Goal: Check status: Check status

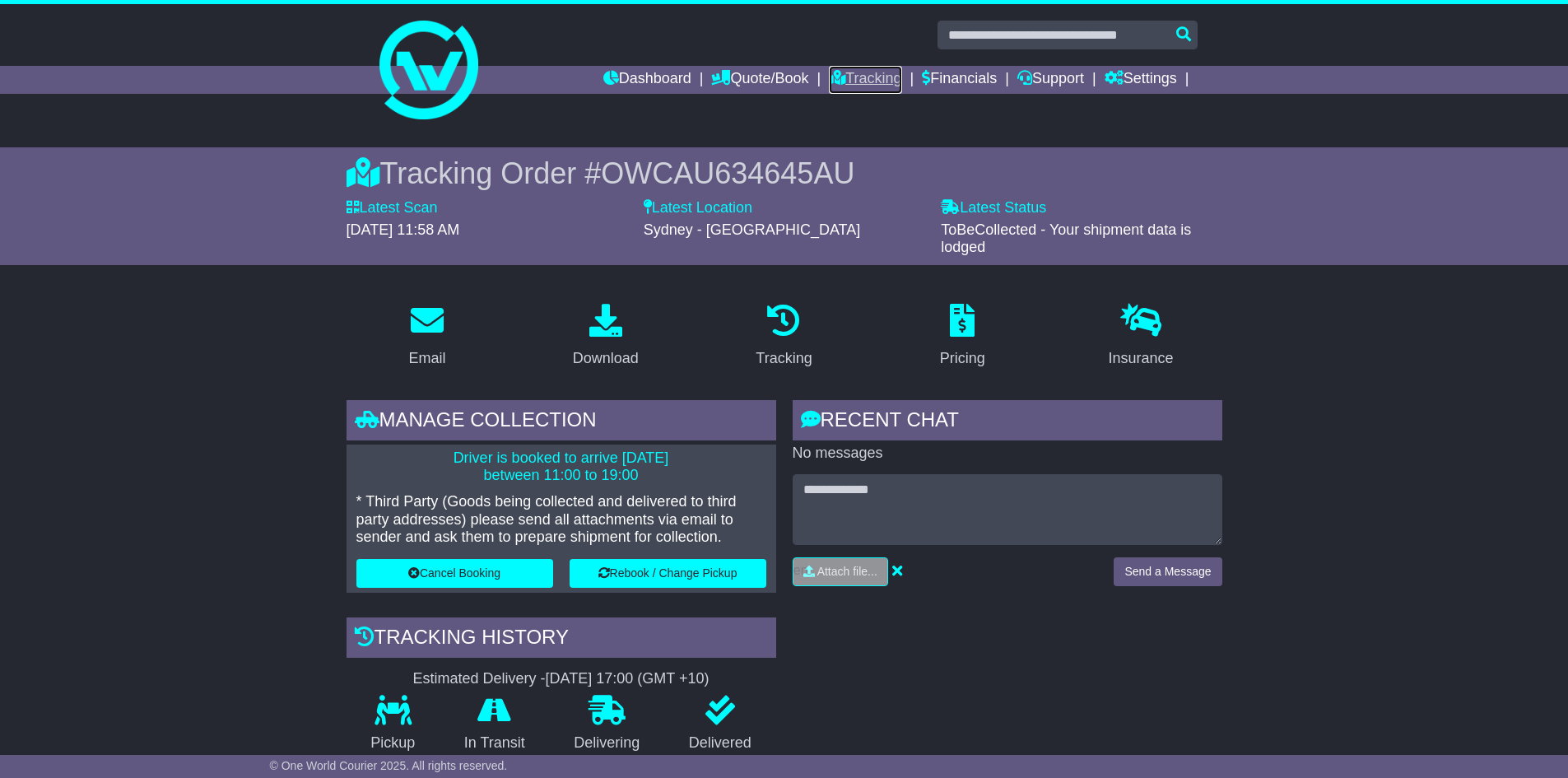
click at [844, 72] on link "Tracking" at bounding box center [866, 80] width 73 height 28
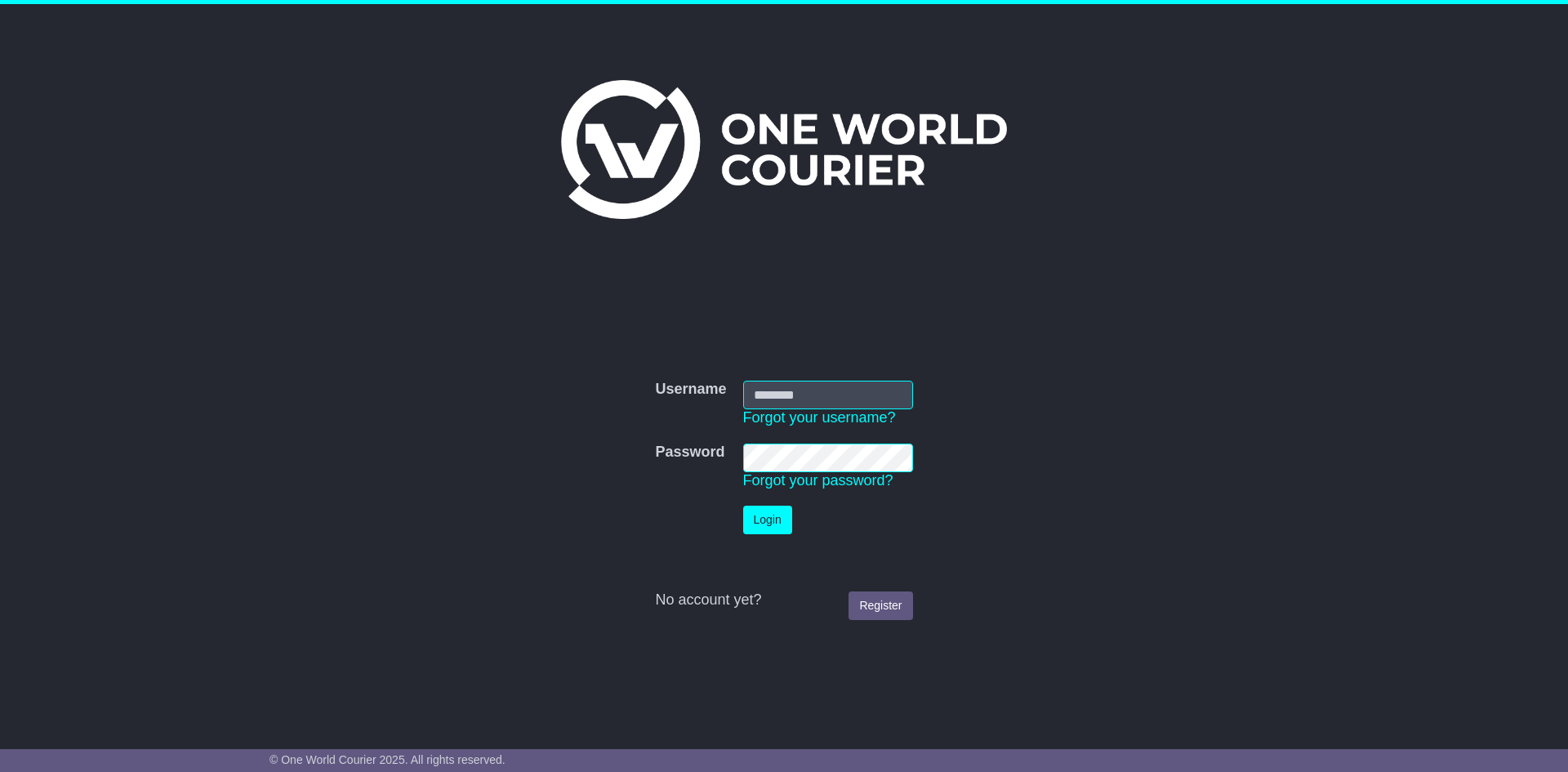
type input "**********"
click at [784, 520] on button "Login" at bounding box center [768, 519] width 49 height 28
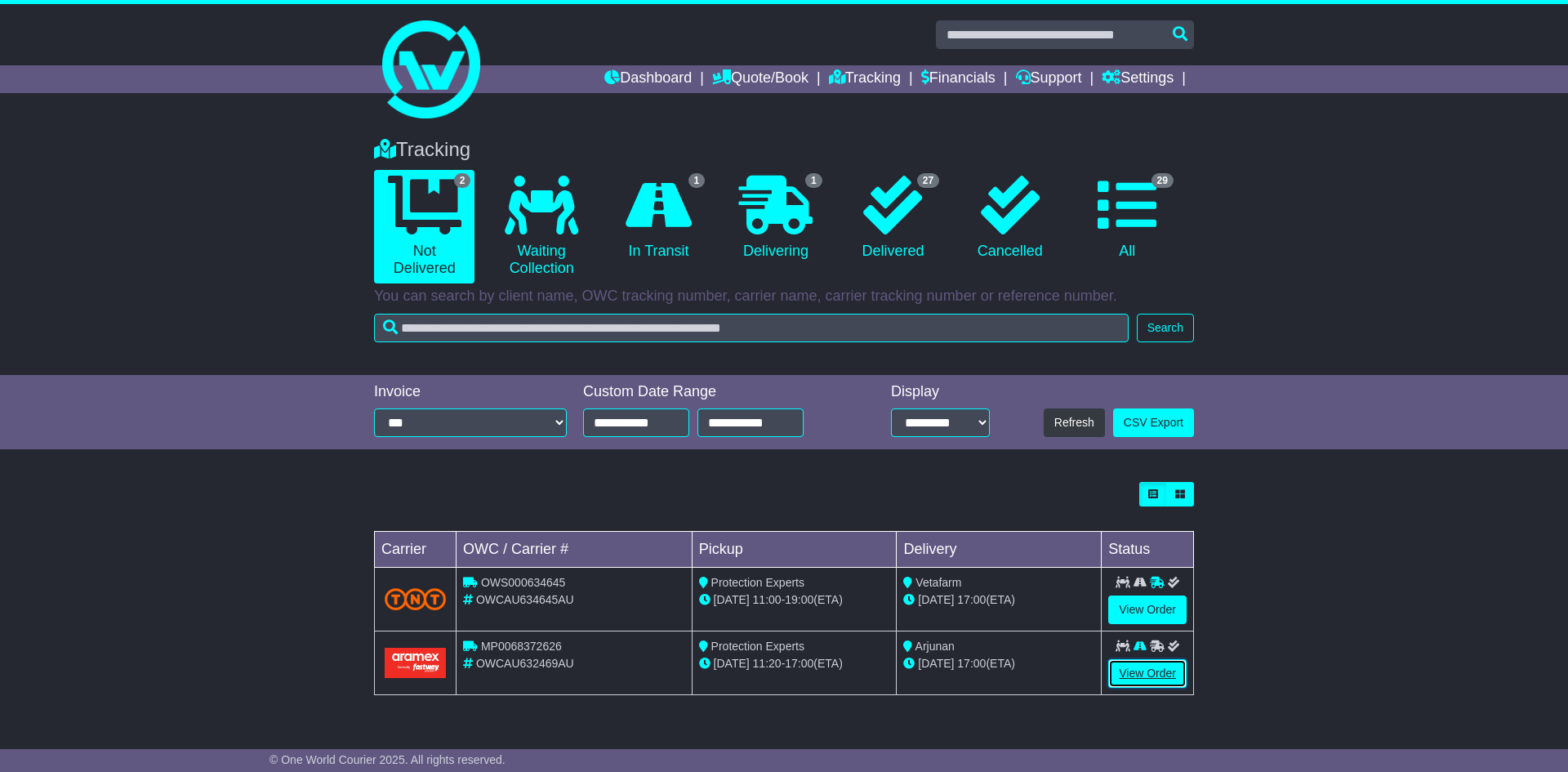
click at [1151, 668] on link "View Order" at bounding box center [1147, 673] width 78 height 28
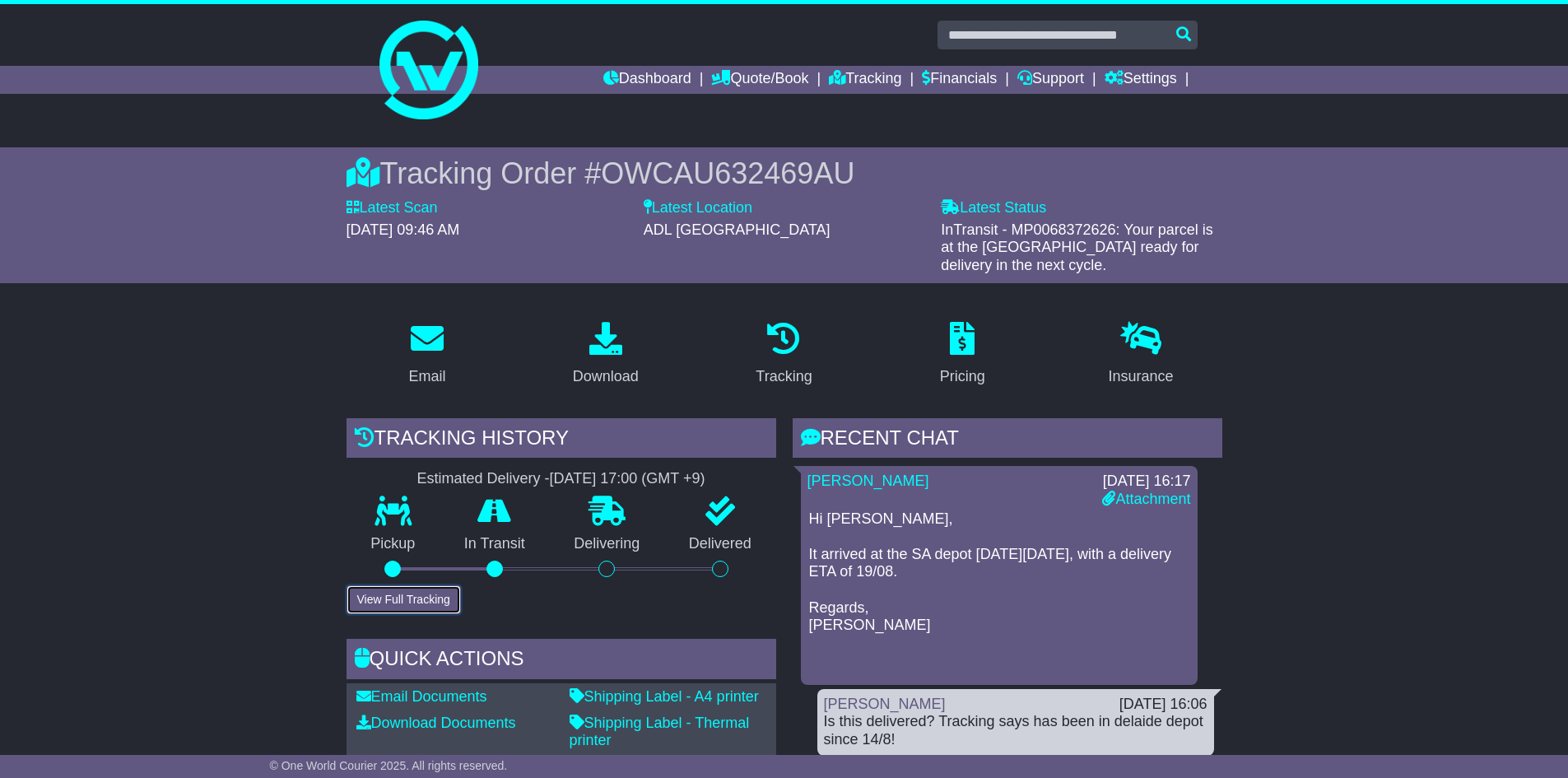
click at [410, 603] on button "View Full Tracking" at bounding box center [404, 599] width 114 height 29
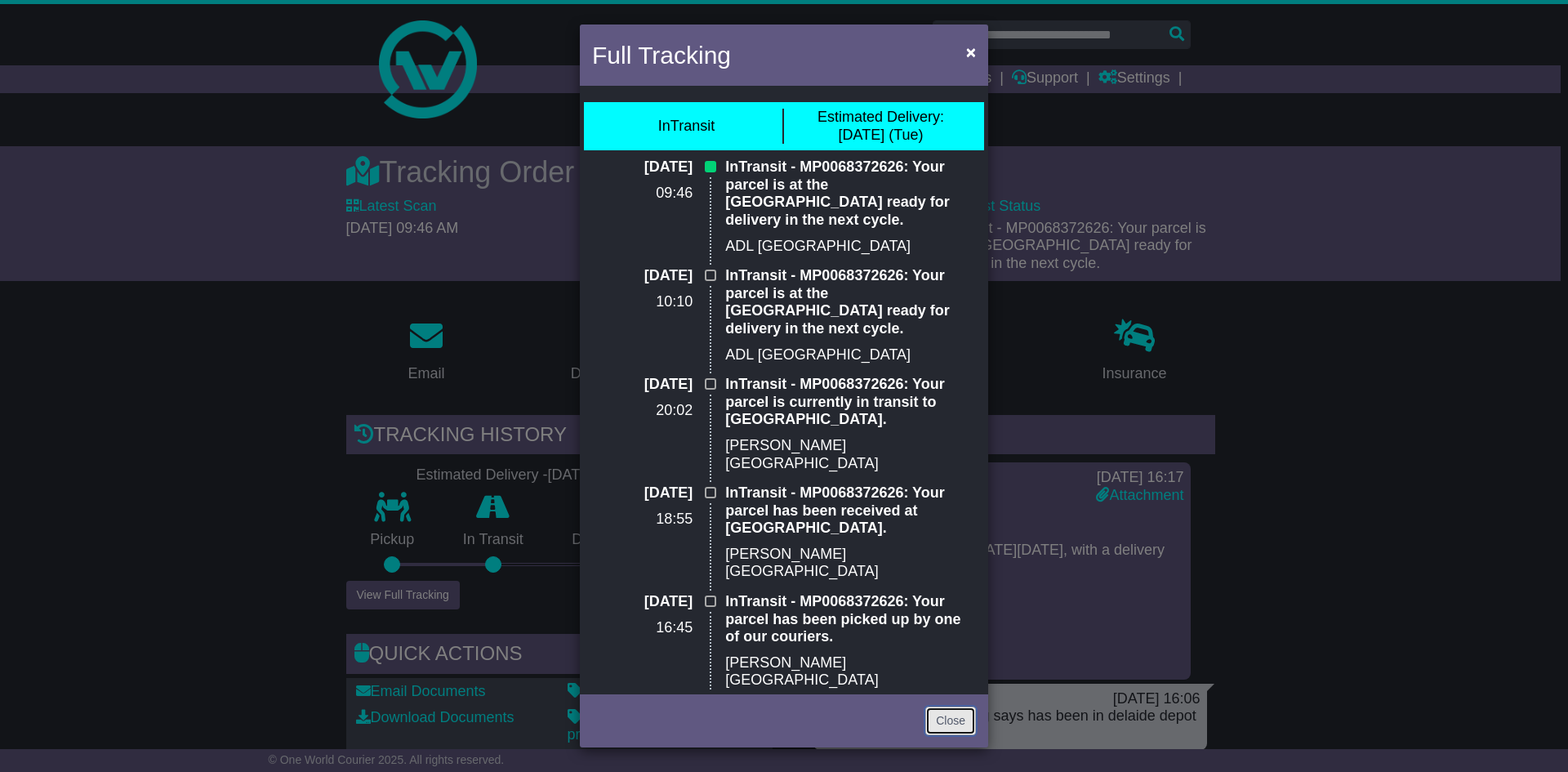
drag, startPoint x: 946, startPoint y: 717, endPoint x: 968, endPoint y: 588, distance: 130.9
click at [946, 717] on link "Close" at bounding box center [950, 720] width 51 height 28
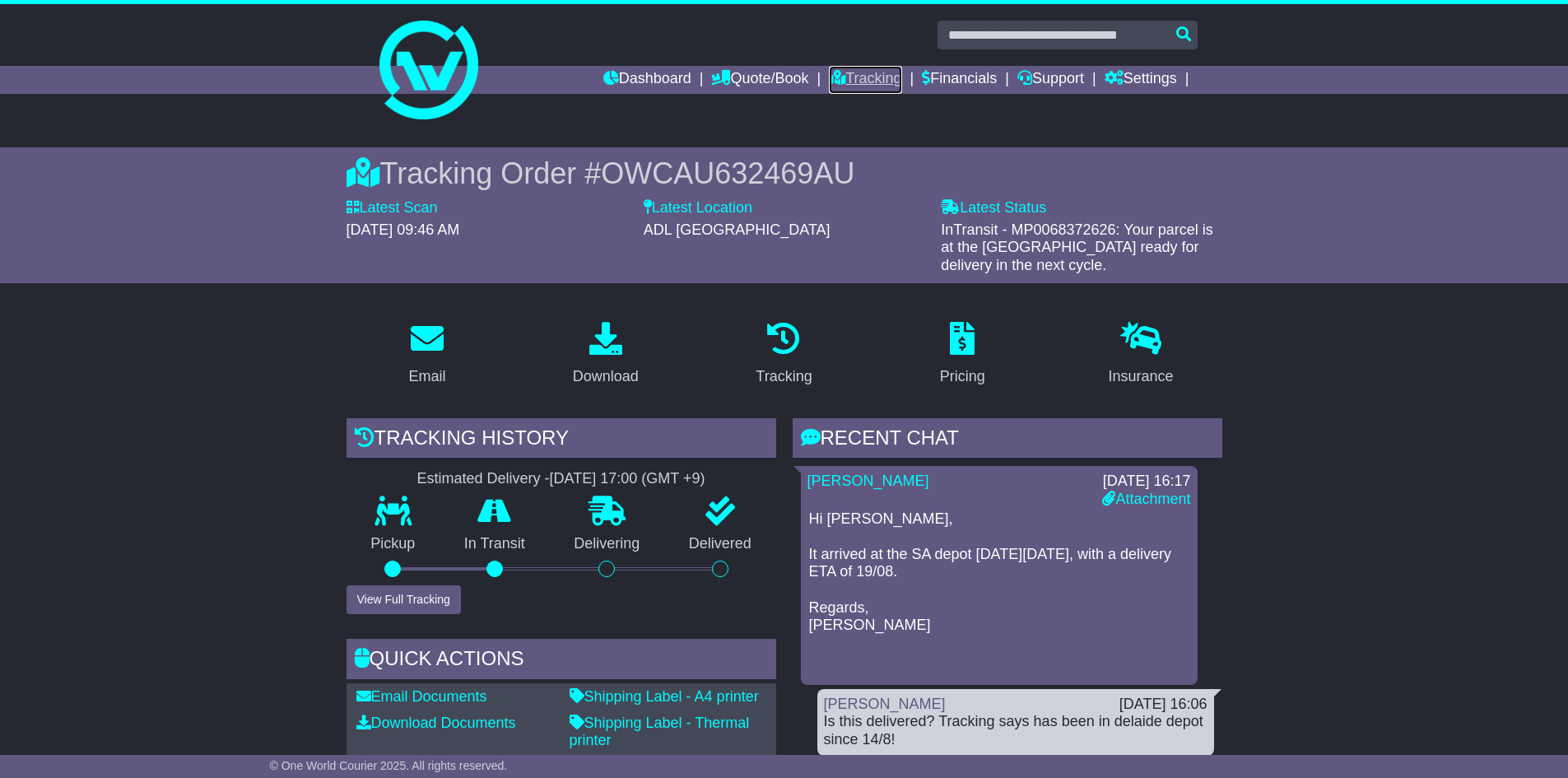
click at [859, 77] on link "Tracking" at bounding box center [866, 80] width 73 height 28
